Goal: Navigation & Orientation: Find specific page/section

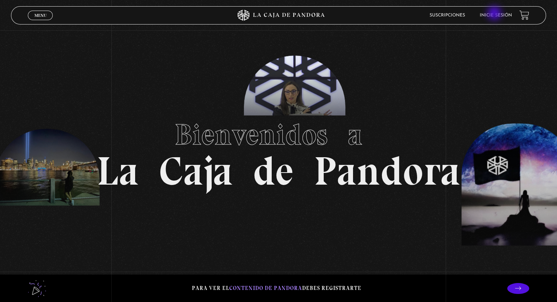
click at [495, 14] on link "Inicie sesión" at bounding box center [496, 15] width 32 height 4
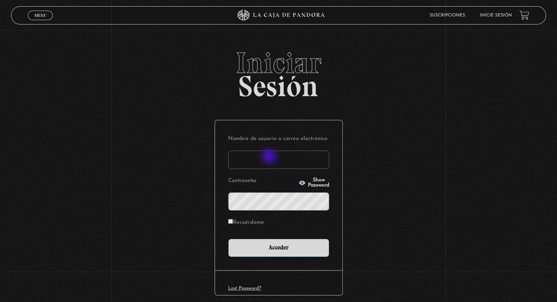
click at [269, 157] on input "Nombre de usuario o correo electrónico" at bounding box center [278, 160] width 101 height 18
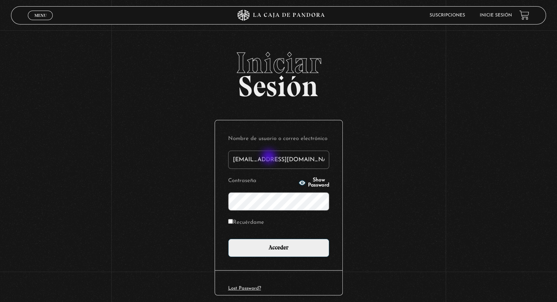
type input "[EMAIL_ADDRESS][DOMAIN_NAME]"
click at [228, 239] on input "Acceder" at bounding box center [278, 248] width 101 height 18
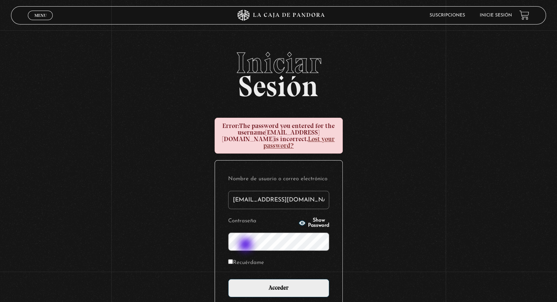
click at [247, 241] on form "Nombre de usuario o correo electrónico alexandracn1207@gmail.com Contraseña Sho…" at bounding box center [278, 235] width 101 height 123
click at [308, 219] on span "Show Password" at bounding box center [318, 223] width 21 height 10
click at [228, 279] on input "Acceder" at bounding box center [278, 288] width 101 height 18
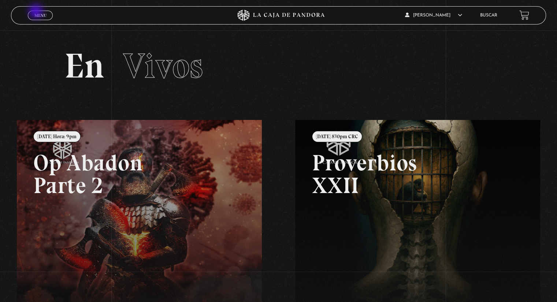
click at [37, 13] on span "Menu" at bounding box center [40, 15] width 12 height 4
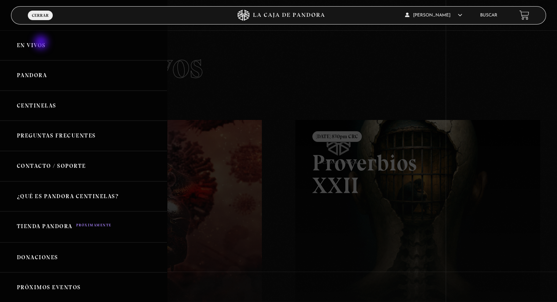
click at [42, 43] on link "En vivos" at bounding box center [83, 45] width 167 height 30
